Goal: Communication & Community: Participate in discussion

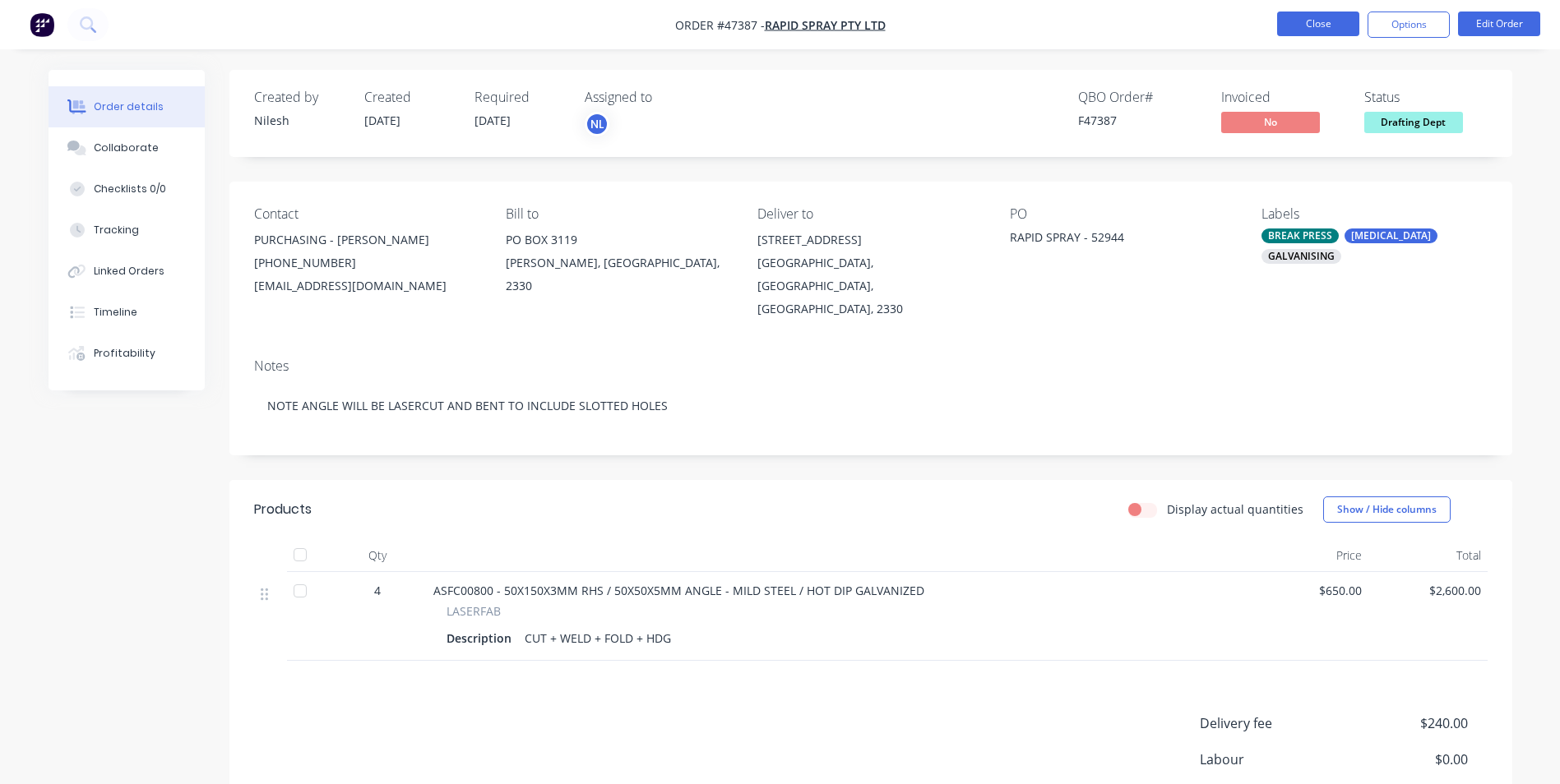
click at [1311, 31] on button "Close" at bounding box center [1318, 24] width 82 height 25
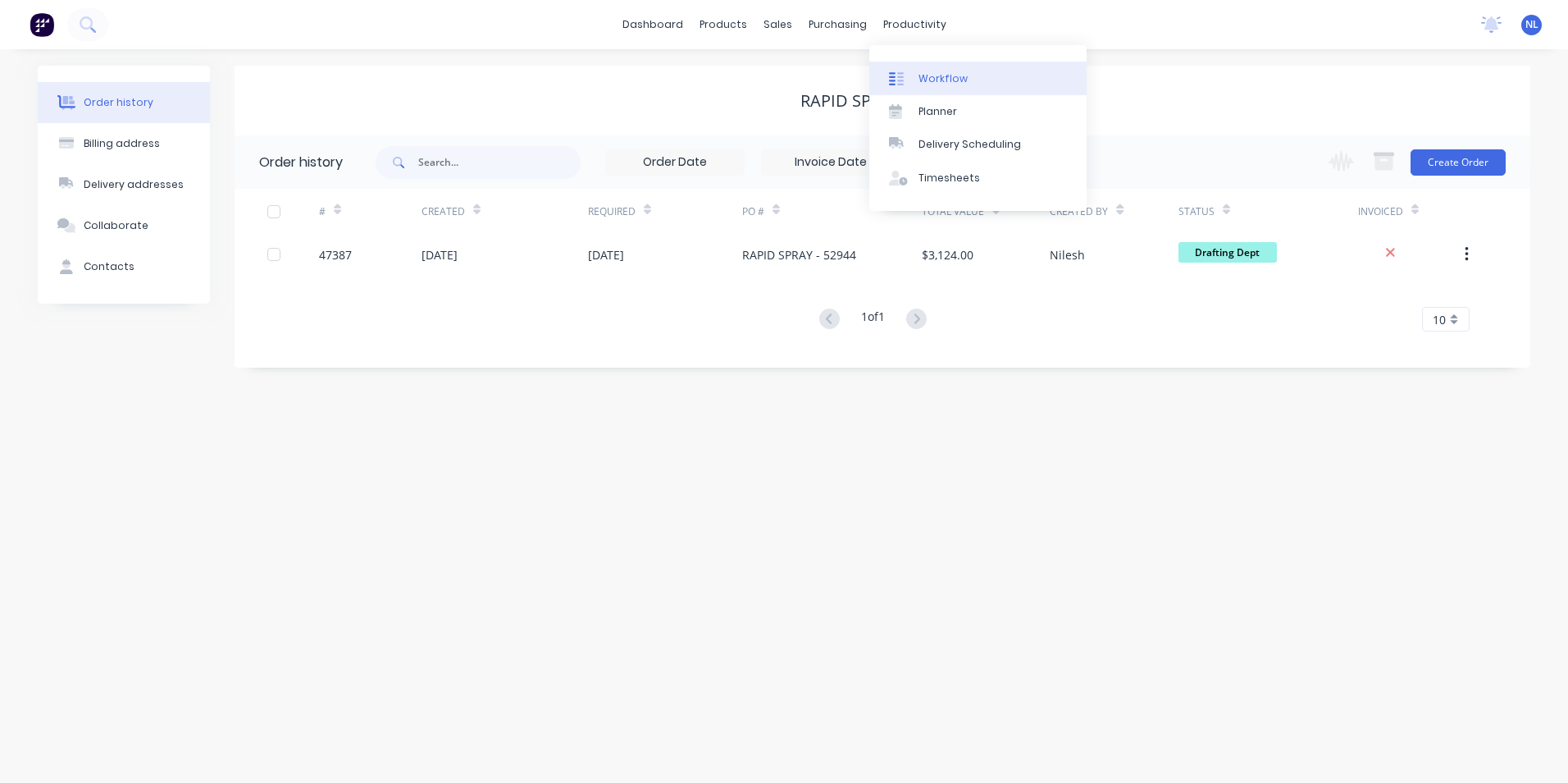
click at [937, 83] on div "Workflow" at bounding box center [943, 78] width 50 height 15
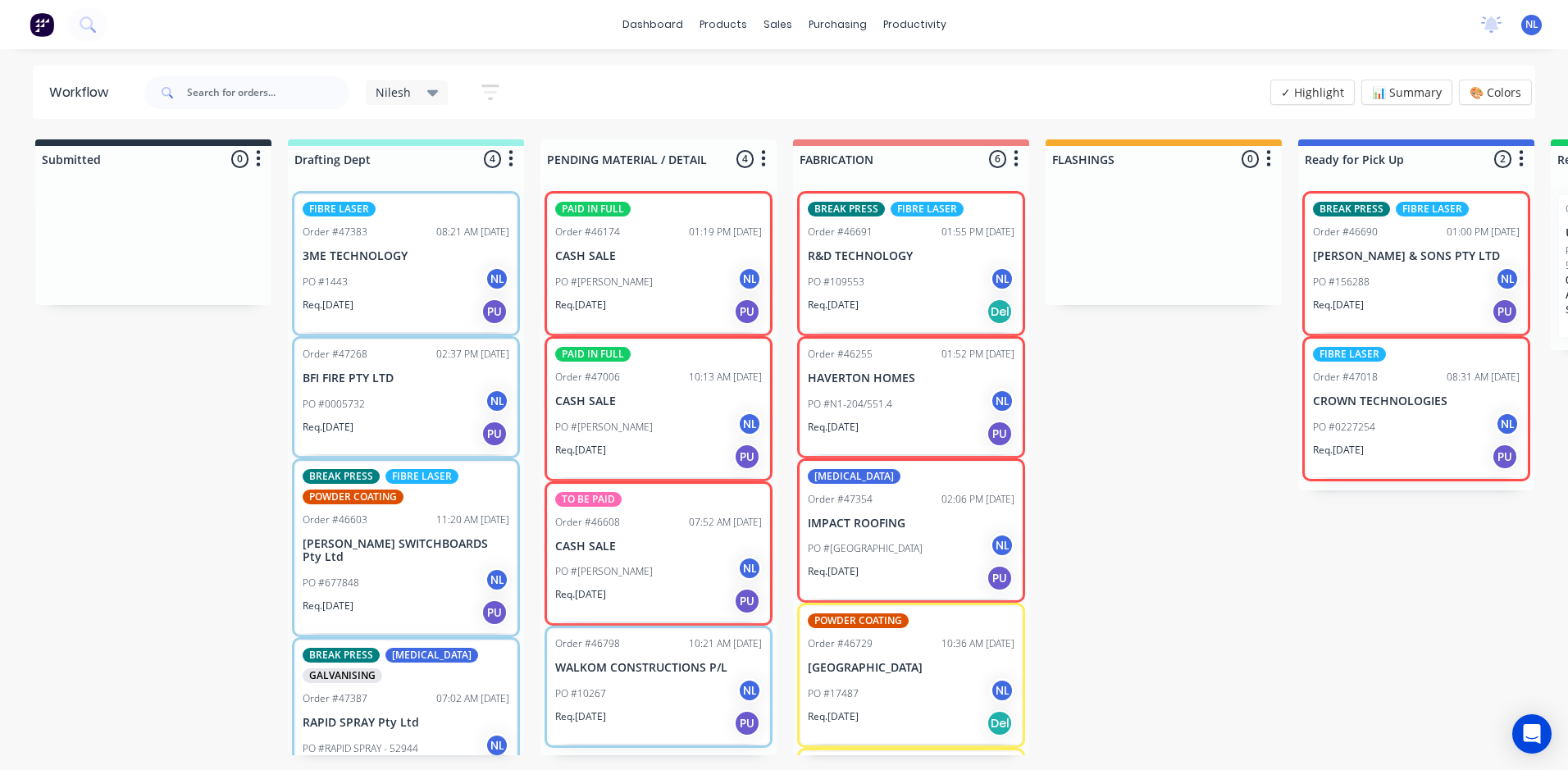
click at [370, 307] on div "Req. 10/09/25 PU" at bounding box center [406, 312] width 207 height 28
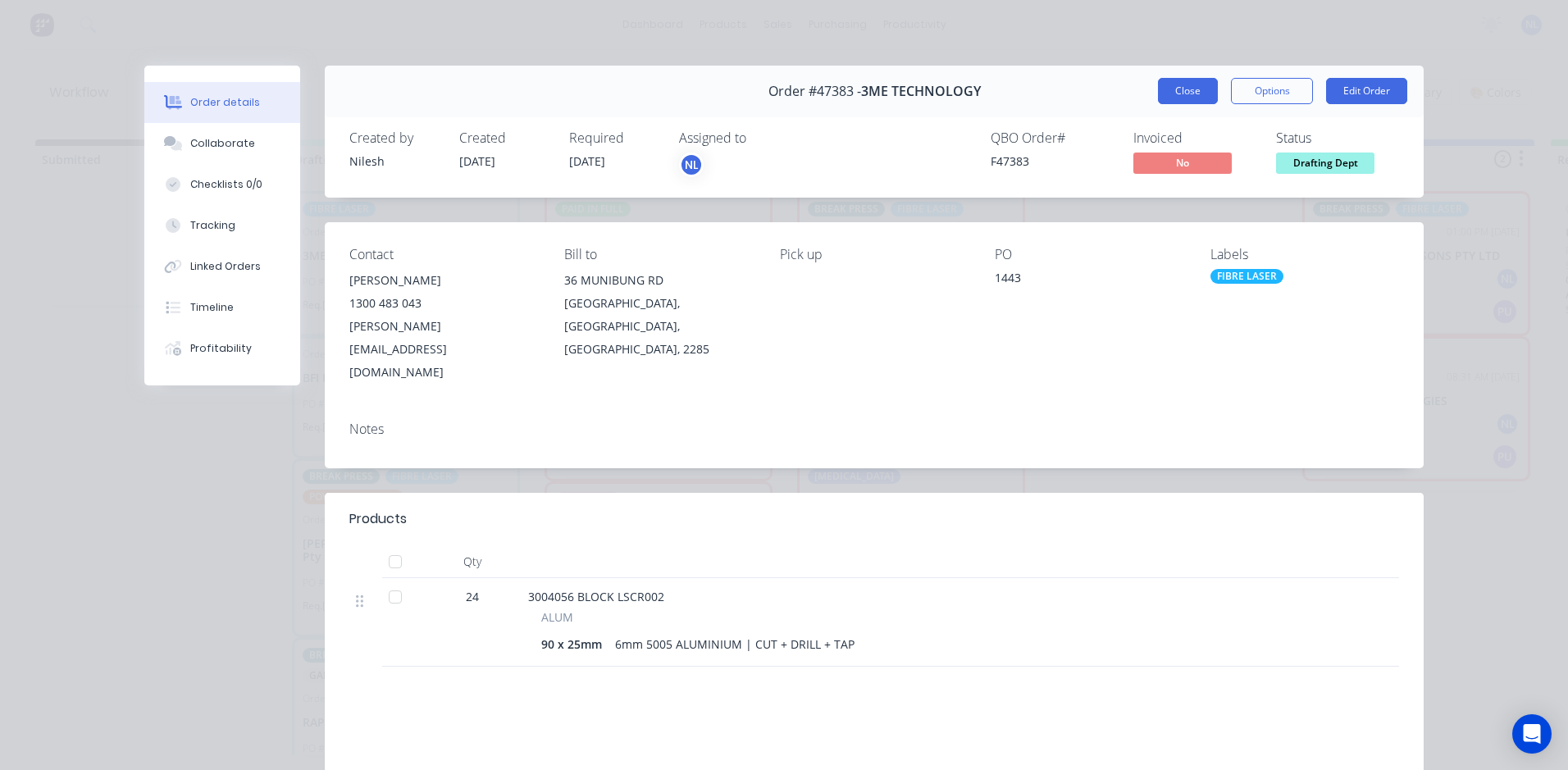
click at [1195, 90] on button "Close" at bounding box center [1188, 91] width 59 height 26
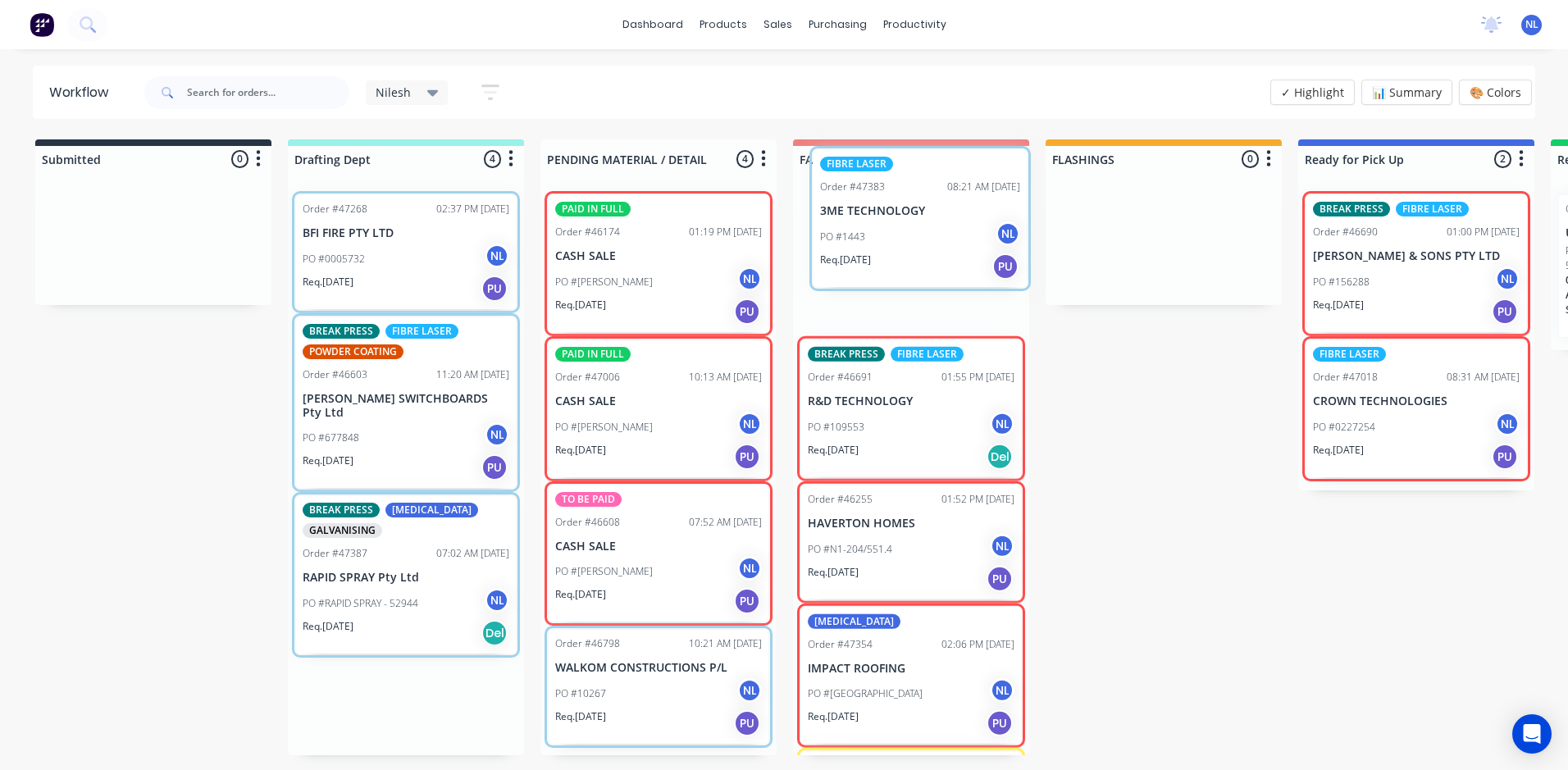
drag, startPoint x: 362, startPoint y: 271, endPoint x: 893, endPoint y: 225, distance: 533.0
click at [893, 225] on div "Submitted 0 Sort By Created date Required date Order number Customer name Most …" at bounding box center [1355, 448] width 2735 height 616
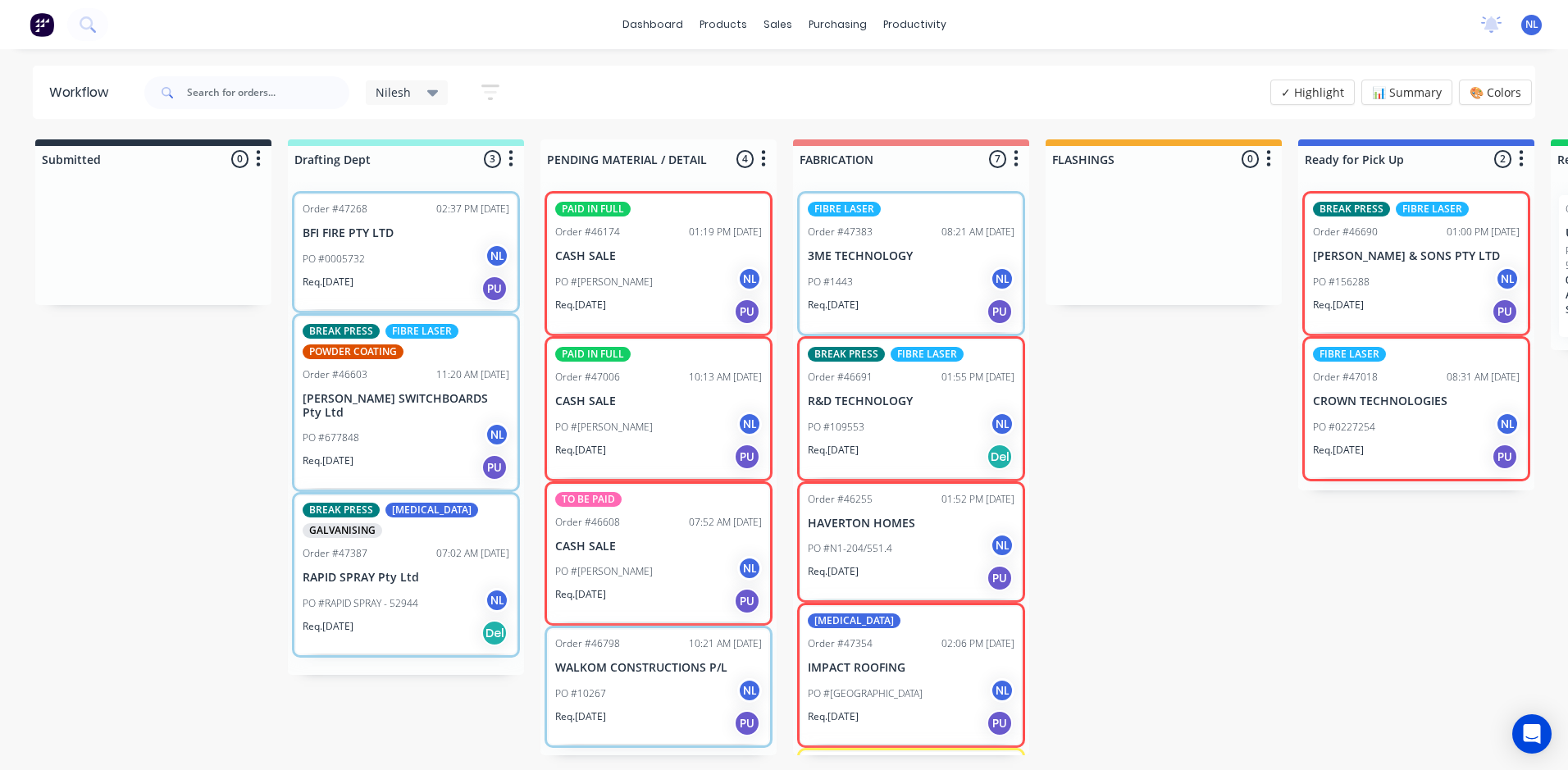
click at [354, 276] on p "Req. 12/09/25" at bounding box center [328, 281] width 51 height 15
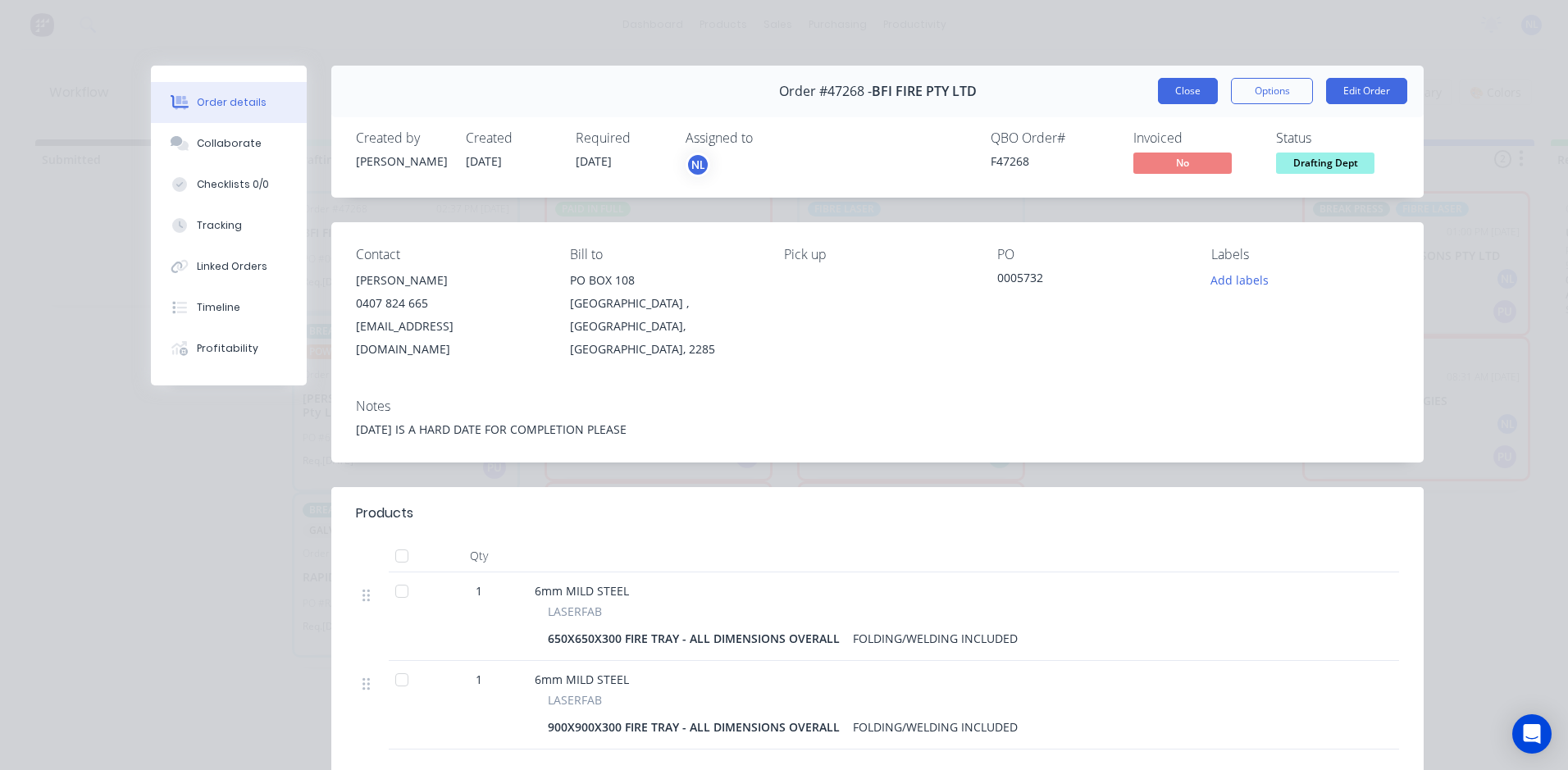
click at [1209, 89] on button "Close" at bounding box center [1188, 91] width 59 height 26
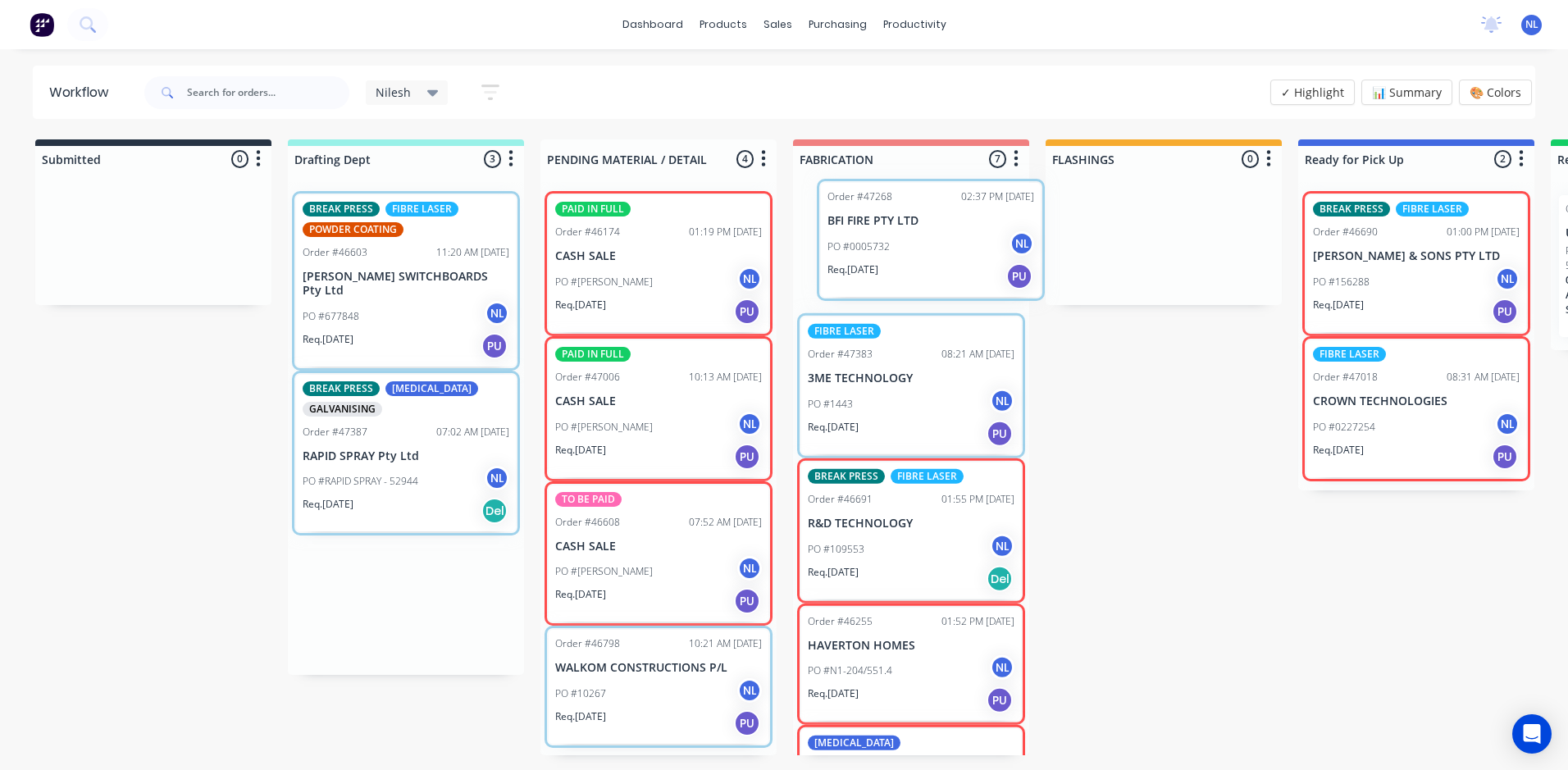
drag, startPoint x: 351, startPoint y: 243, endPoint x: 883, endPoint y: 231, distance: 532.1
click at [883, 231] on div "Submitted 0 Sort By Created date Required date Order number Customer name Most …" at bounding box center [1355, 448] width 2735 height 616
click at [872, 538] on div "PO #109553 NL" at bounding box center [911, 548] width 207 height 31
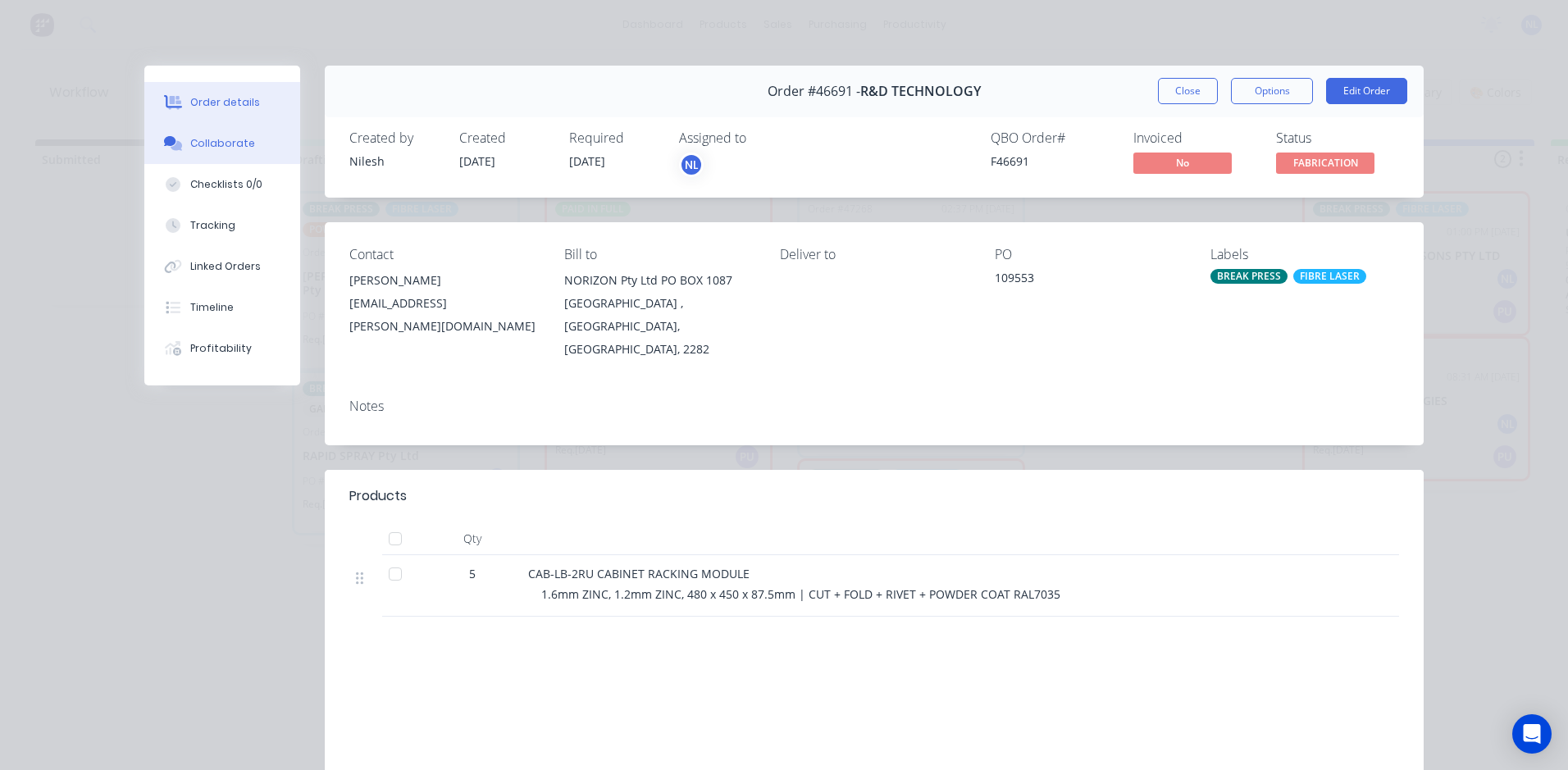
click at [217, 150] on div "Collaborate" at bounding box center [222, 143] width 64 height 15
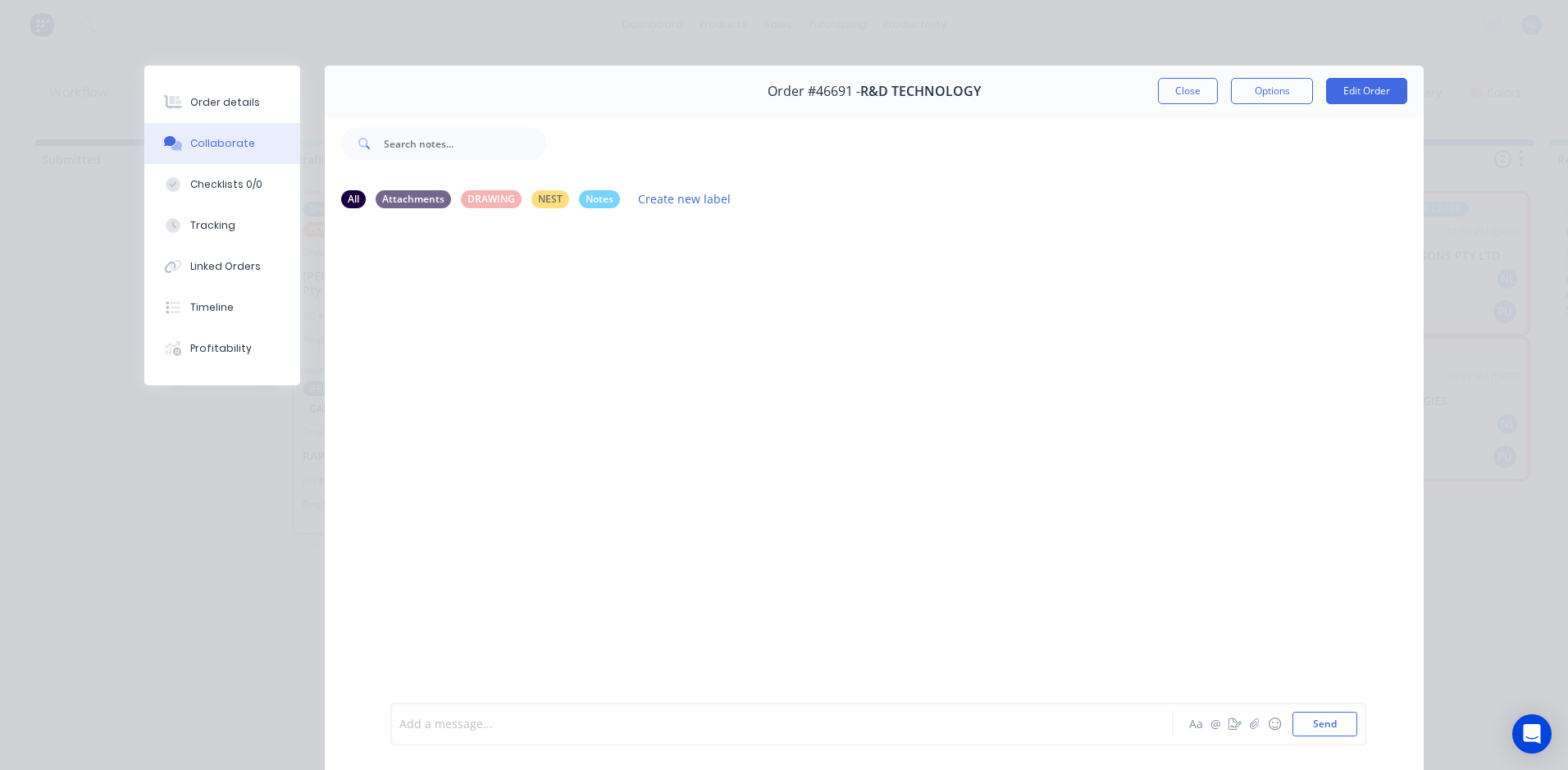
click at [556, 721] on div at bounding box center [759, 724] width 717 height 17
click at [1312, 723] on button "Send" at bounding box center [1324, 724] width 64 height 25
click at [1170, 91] on button "Close" at bounding box center [1188, 91] width 59 height 26
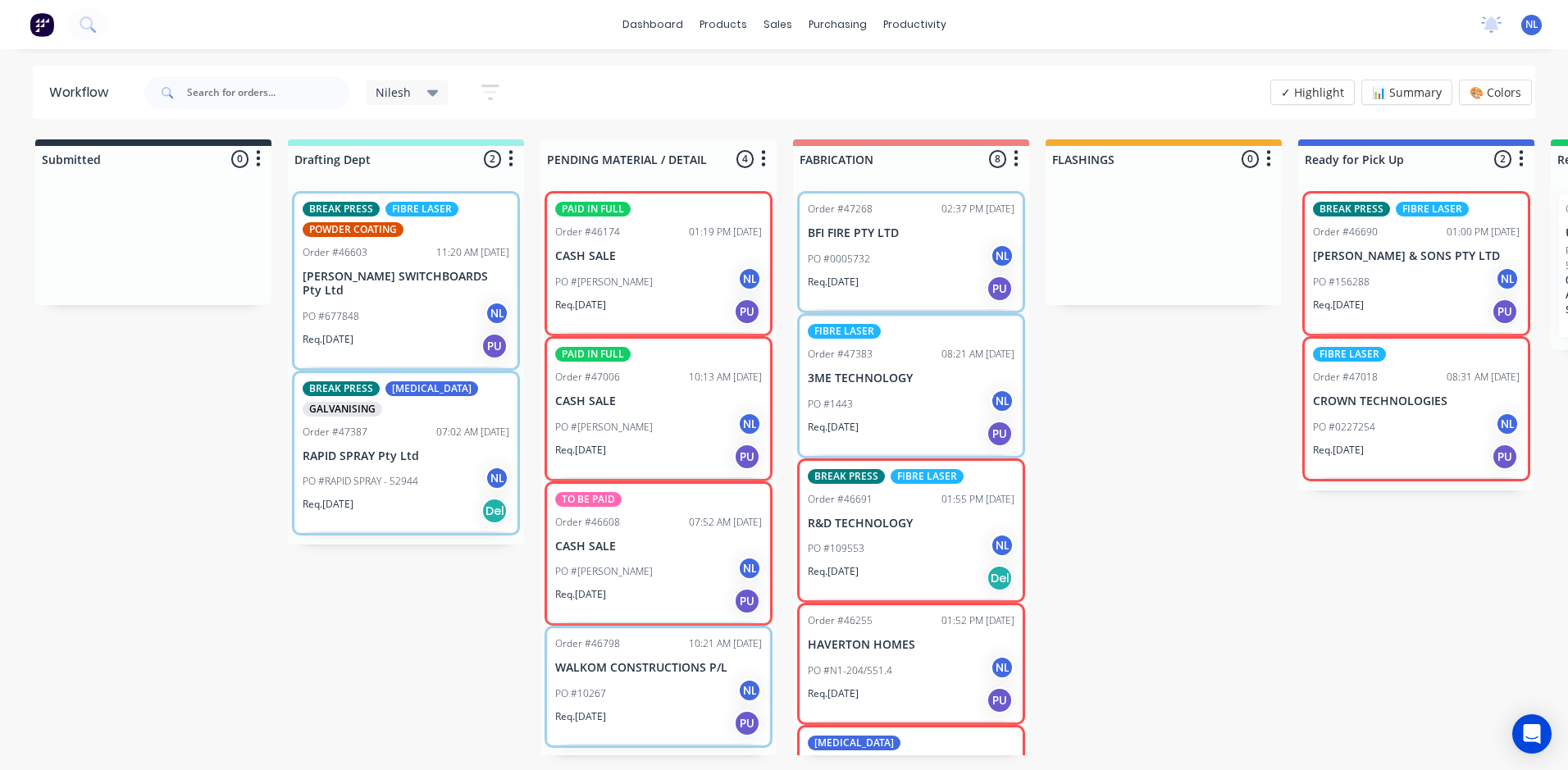
click at [904, 304] on div "Order #47268 02:37 PM 26/08/25 BFI FIRE PTY LTD PO #0005732 NL Req. 12/09/25 PU" at bounding box center [911, 252] width 220 height 114
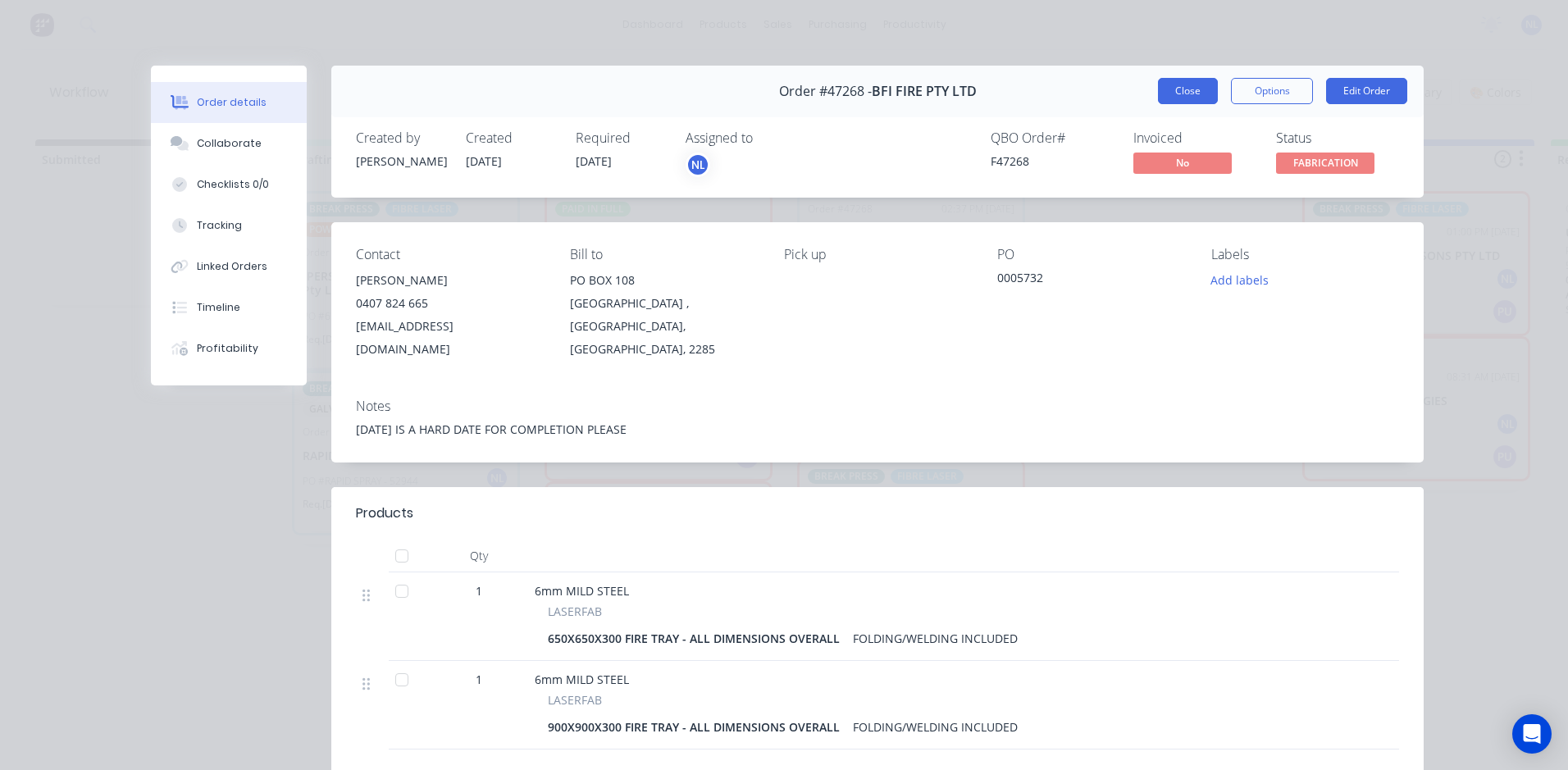
click at [1163, 101] on button "Close" at bounding box center [1188, 91] width 59 height 26
